Goal: Information Seeking & Learning: Learn about a topic

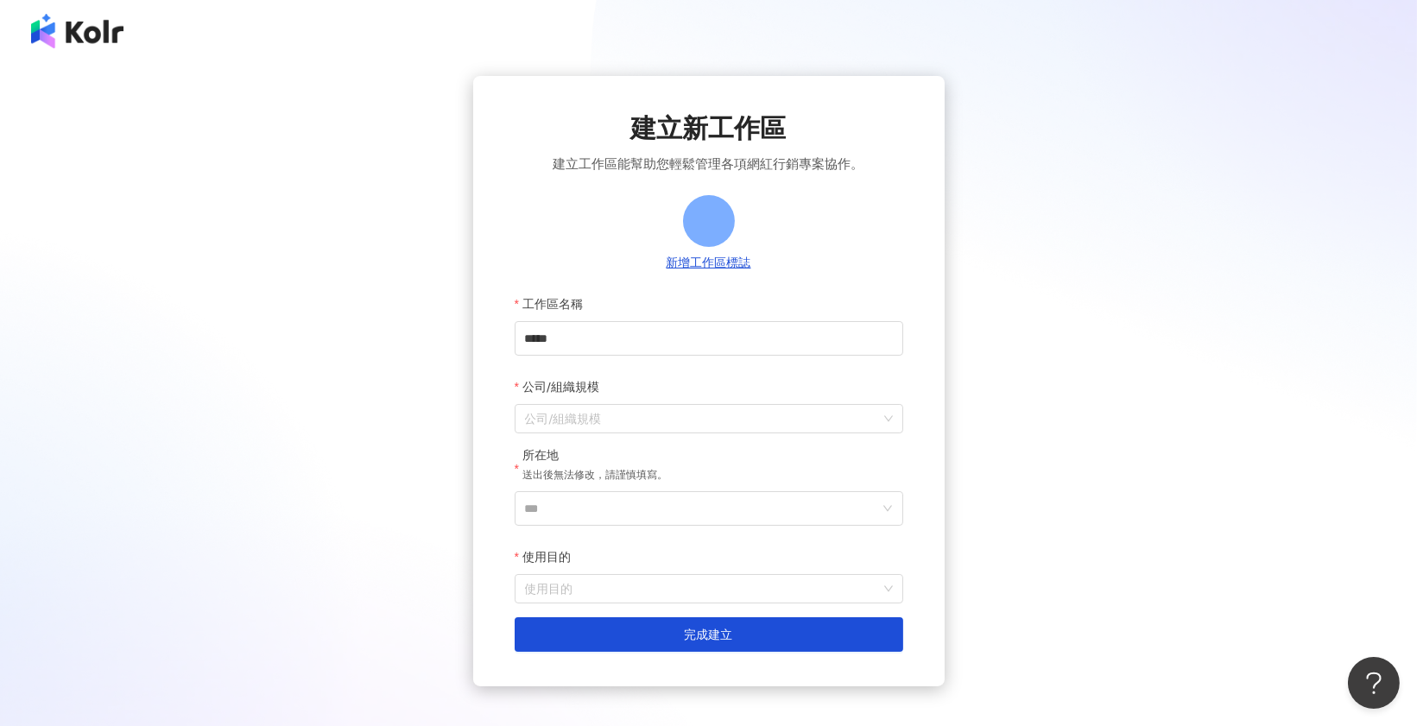
click at [76, 35] on img at bounding box center [77, 31] width 92 height 35
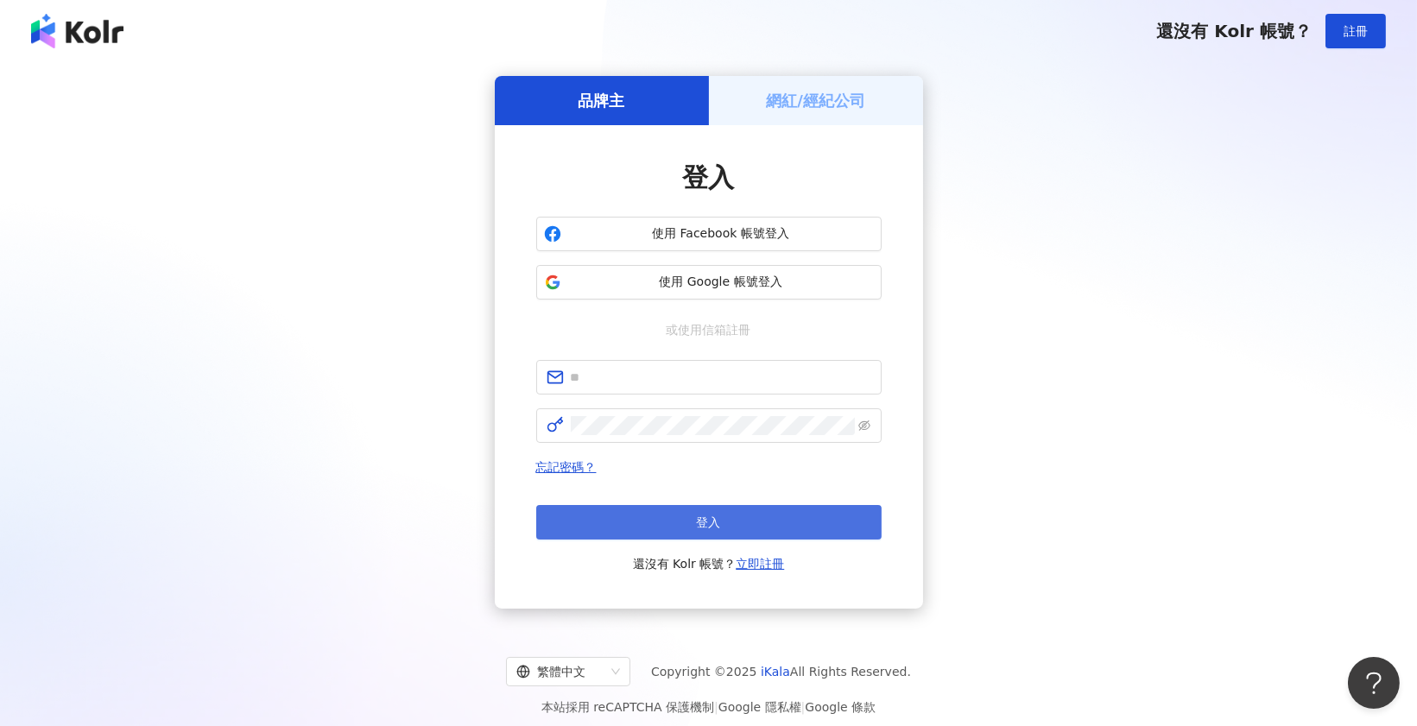
click at [710, 526] on span "登入" at bounding box center [709, 523] width 24 height 14
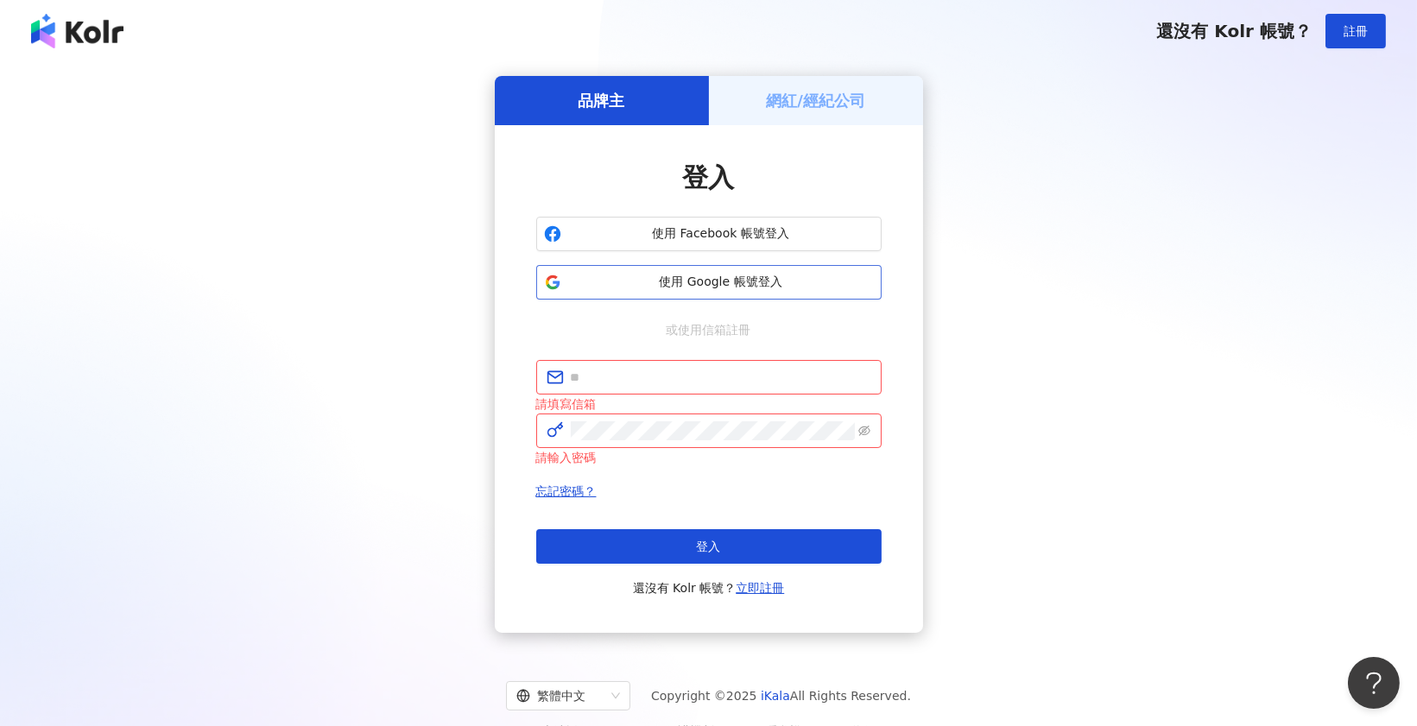
click at [710, 279] on span "使用 Google 帳號登入" at bounding box center [721, 282] width 306 height 17
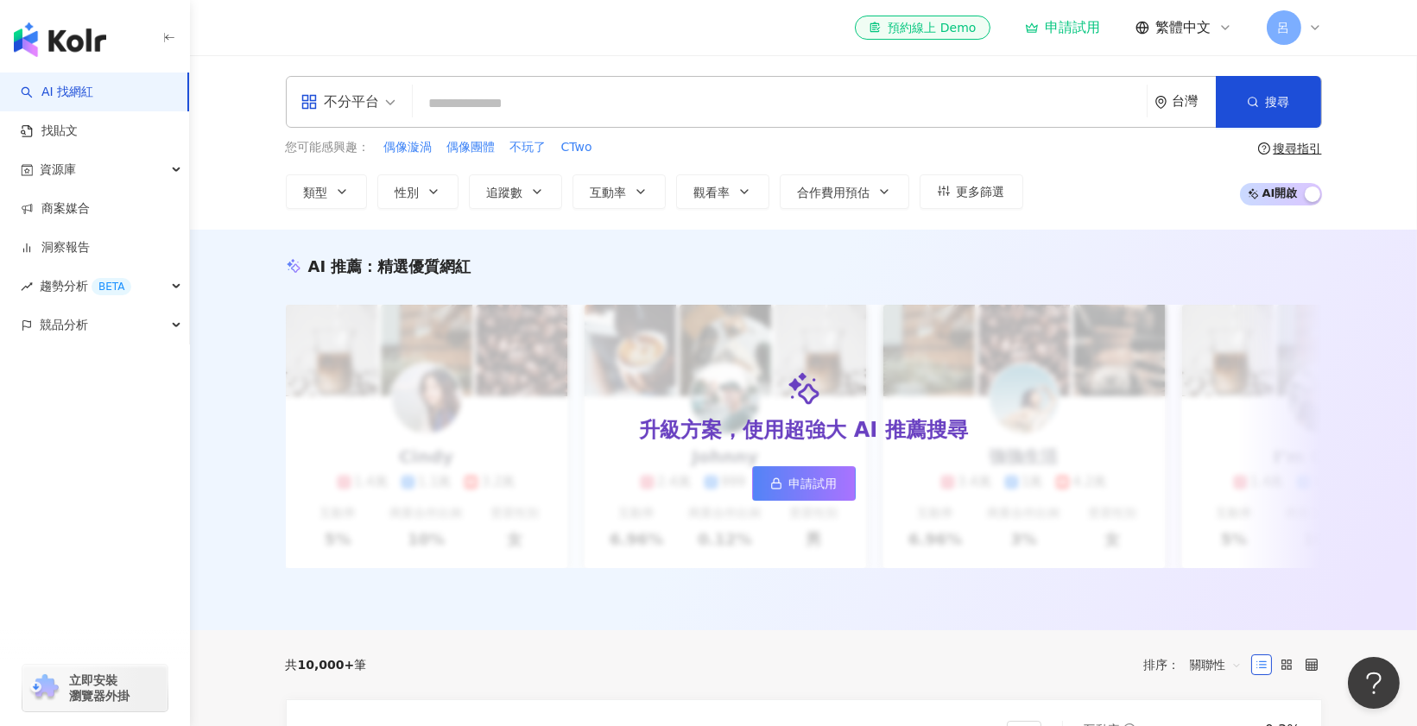
click at [1322, 34] on div "el-icon-cs 預約線上 Demo 申請試用 繁體中文 呂" at bounding box center [804, 27] width 1106 height 55
click at [1301, 26] on span "呂" at bounding box center [1284, 27] width 35 height 35
click at [1341, 24] on div "el-icon-cs 預約線上 Demo 申請試用 繁體中文 呂" at bounding box center [804, 27] width 1106 height 55
click at [1305, 27] on div "呂" at bounding box center [1294, 27] width 55 height 35
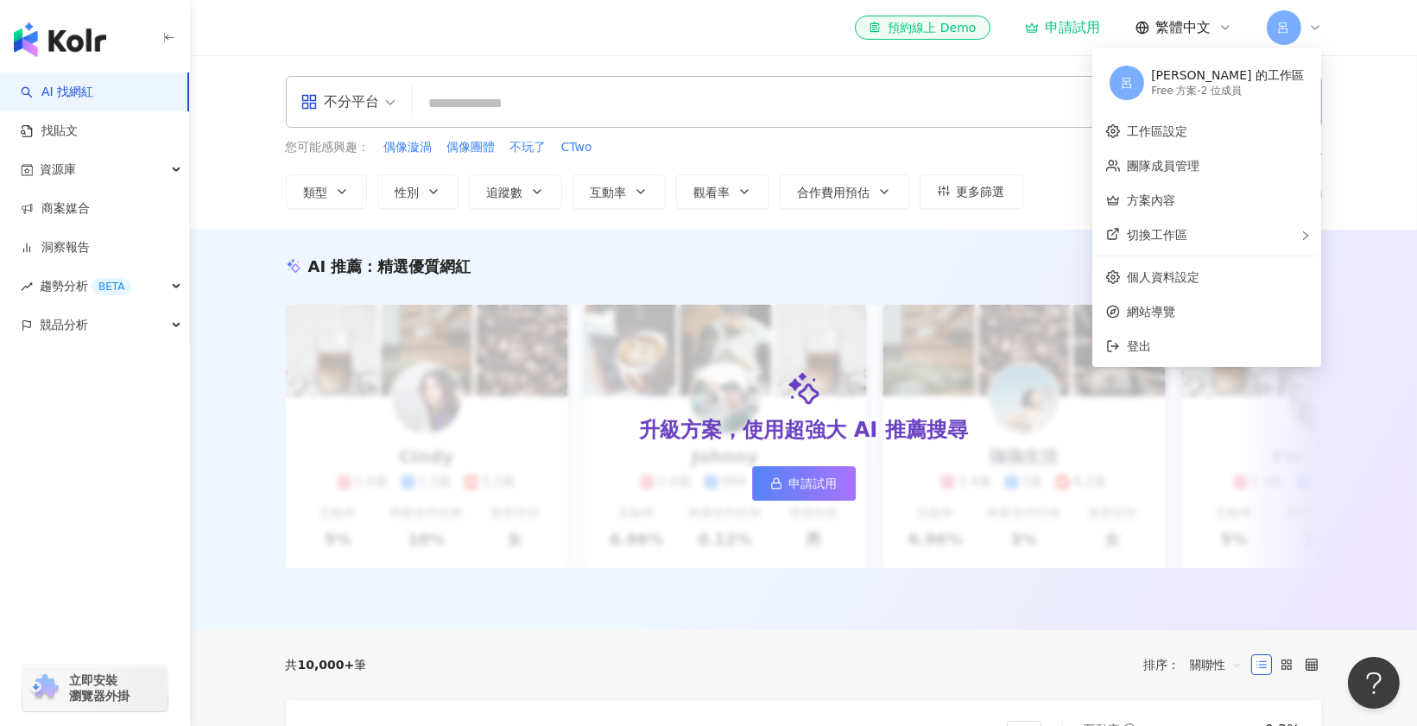
click at [28, 488] on div "AI 找網紅 找貼文 資源庫 商案媒合 洞察報告 趨勢分析 BETA 競品分析 立即安裝 瀏覽器外掛" at bounding box center [95, 400] width 190 height 654
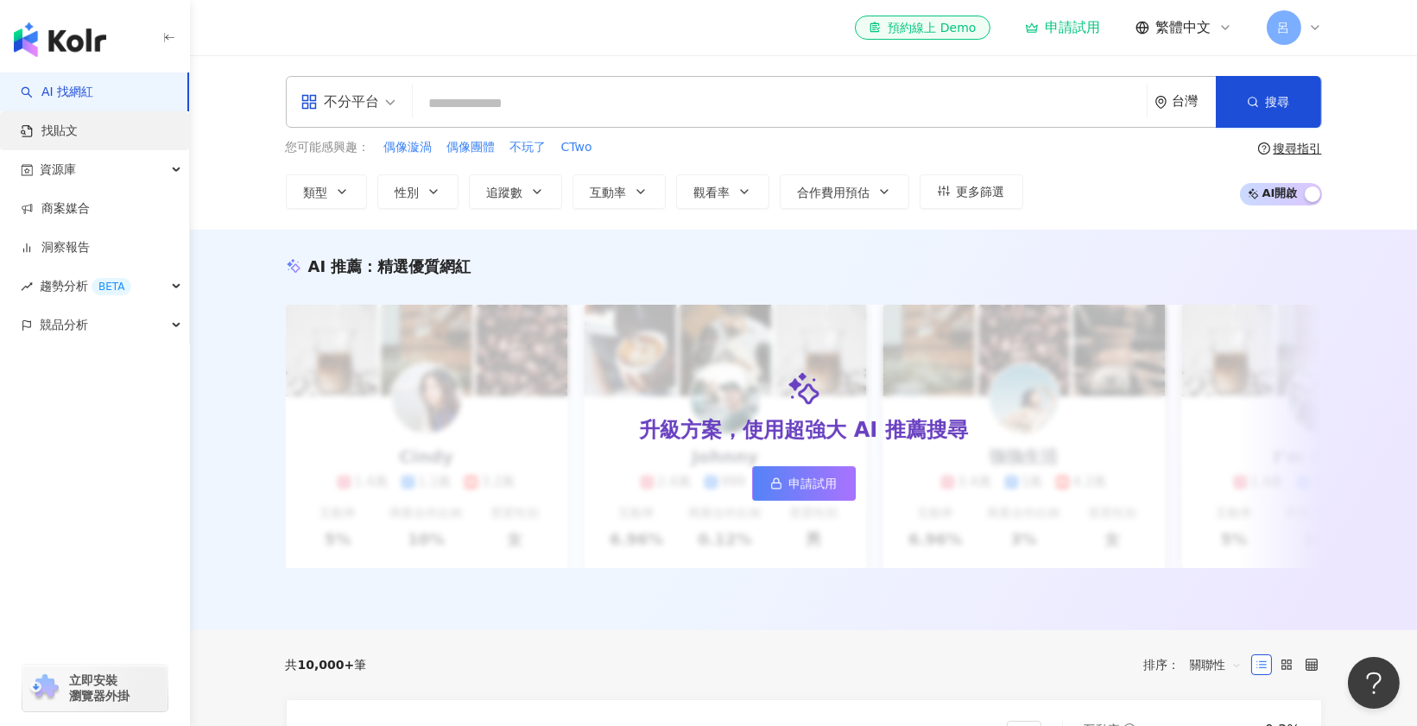
click at [50, 132] on link "找貼文" at bounding box center [49, 131] width 57 height 17
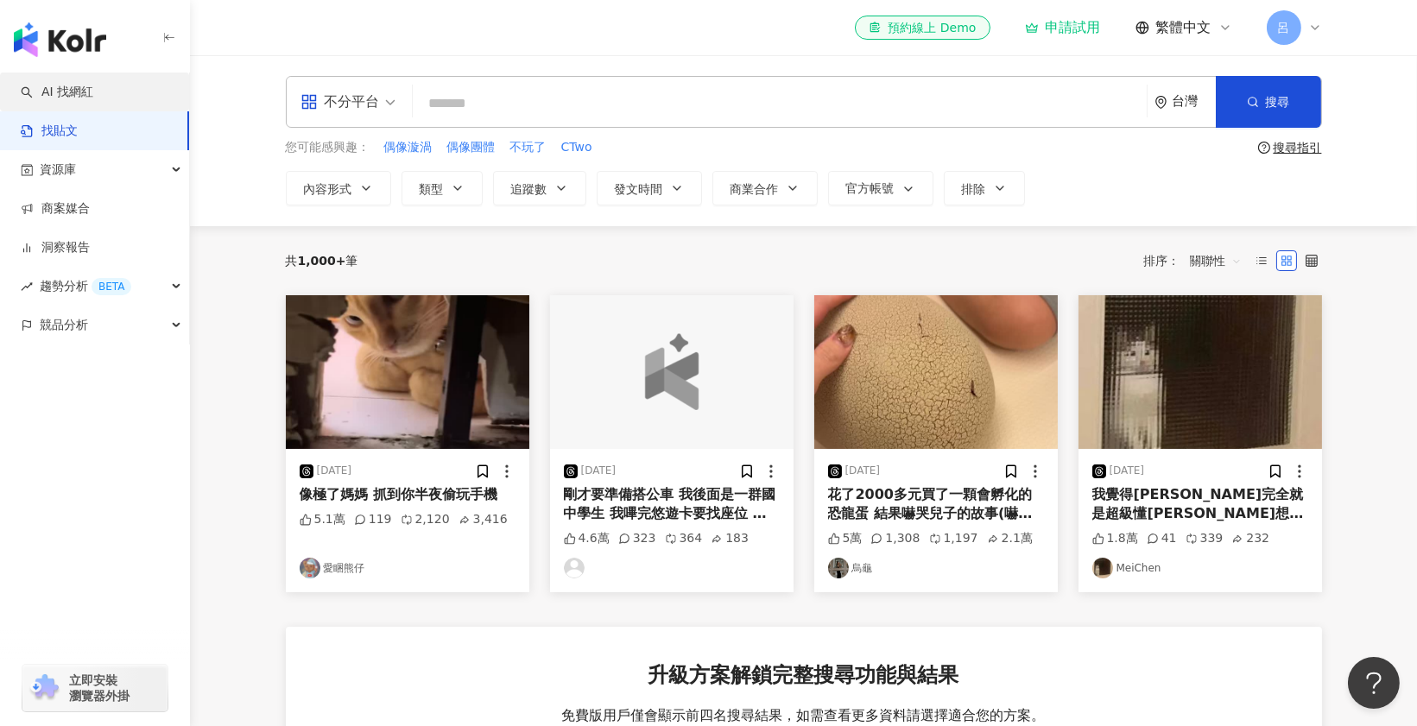
click at [78, 95] on link "AI 找網紅" at bounding box center [57, 92] width 73 height 17
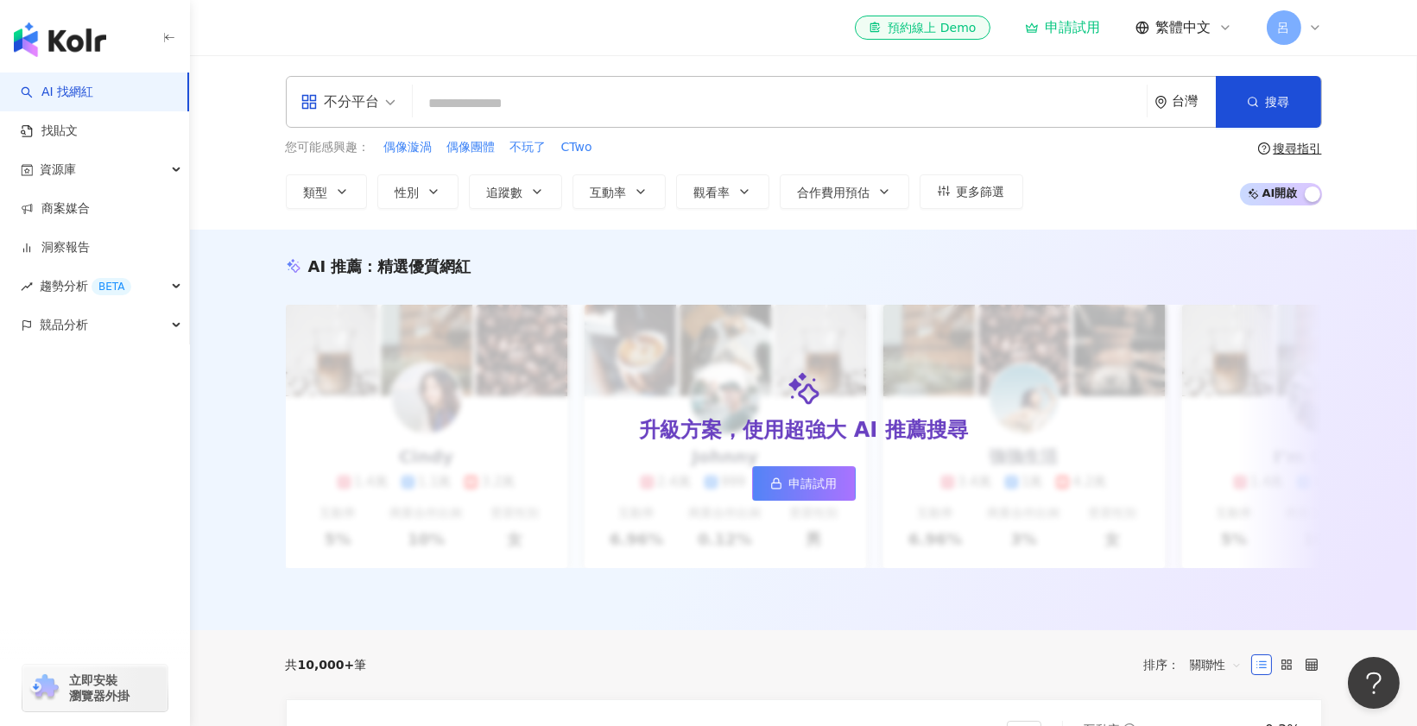
click at [541, 110] on input "search" at bounding box center [780, 103] width 720 height 33
type input "*"
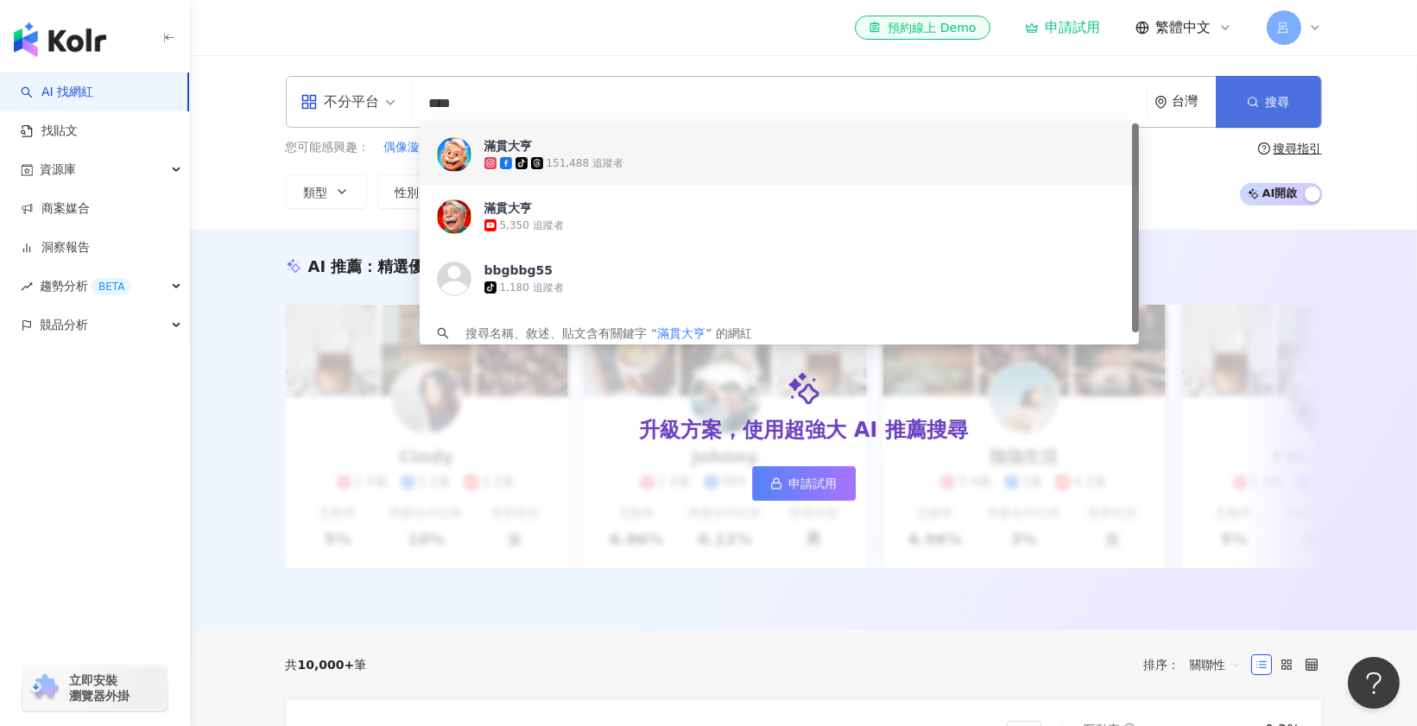
type input "****"
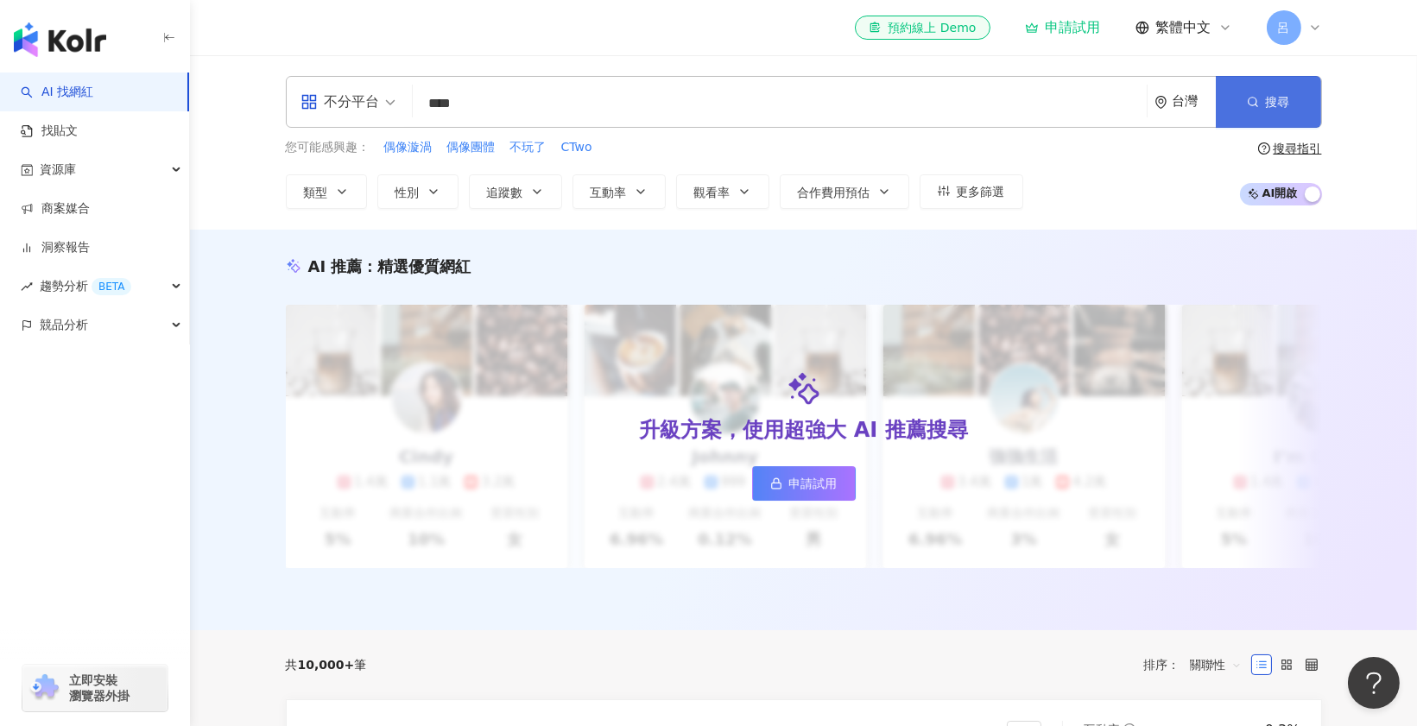
click at [1301, 120] on button "搜尋" at bounding box center [1268, 102] width 105 height 52
